Goal: Task Accomplishment & Management: Manage account settings

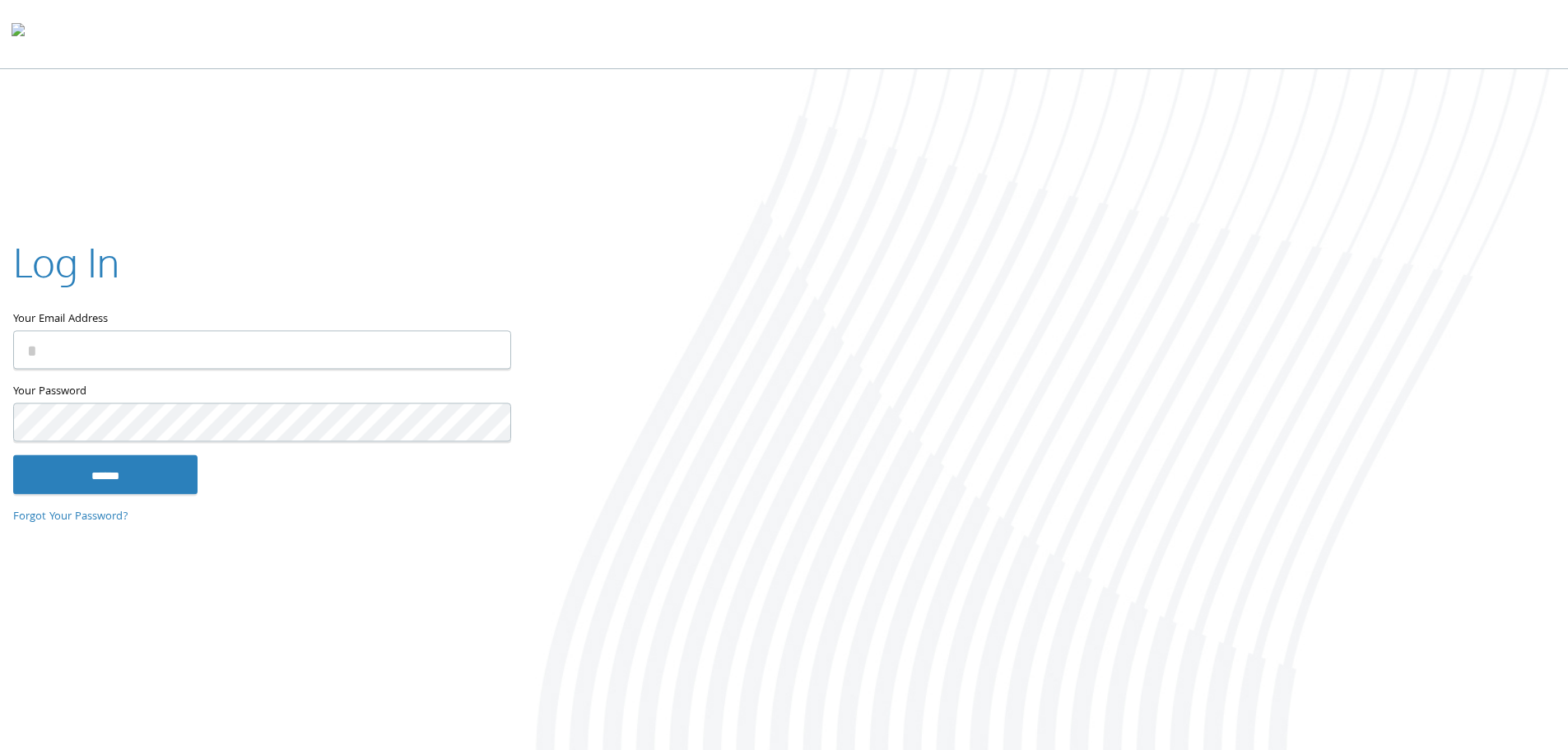
click at [299, 353] on input "Your Email Address" at bounding box center [263, 349] width 498 height 38
type input "**********"
click at [124, 475] on input "******" at bounding box center [105, 474] width 185 height 39
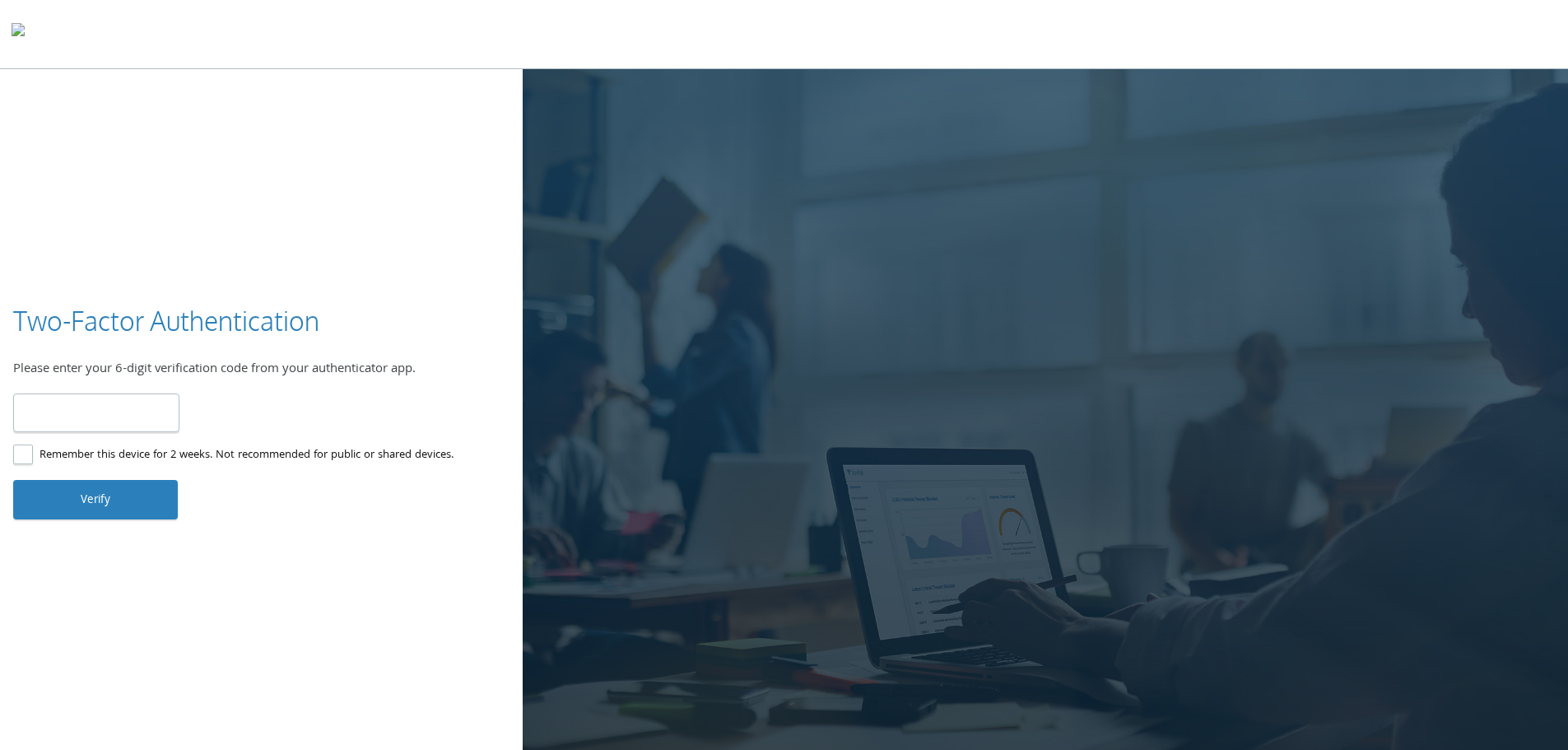
type input "******"
